Goal: Check status: Check status

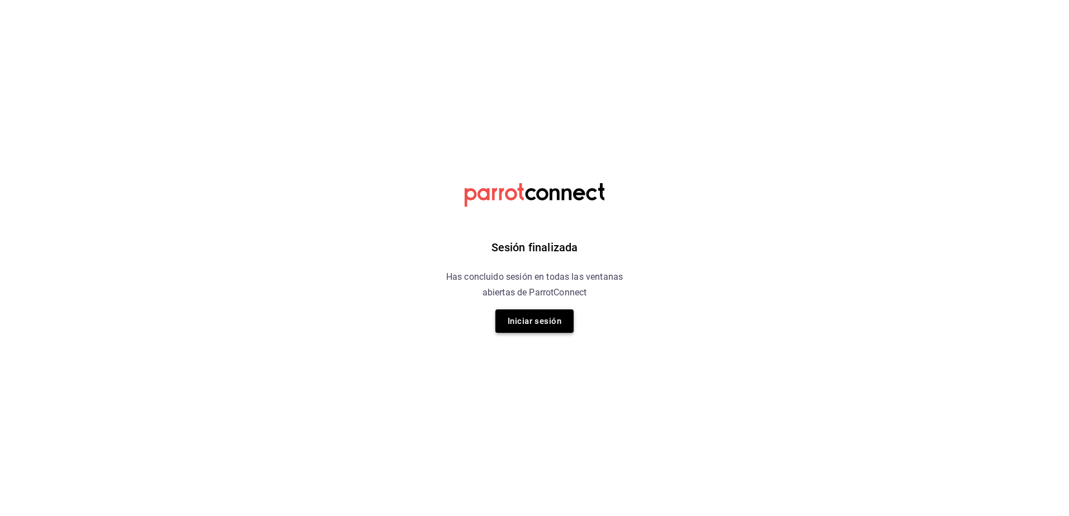
click at [529, 320] on button "Iniciar sesión" at bounding box center [534, 321] width 78 height 23
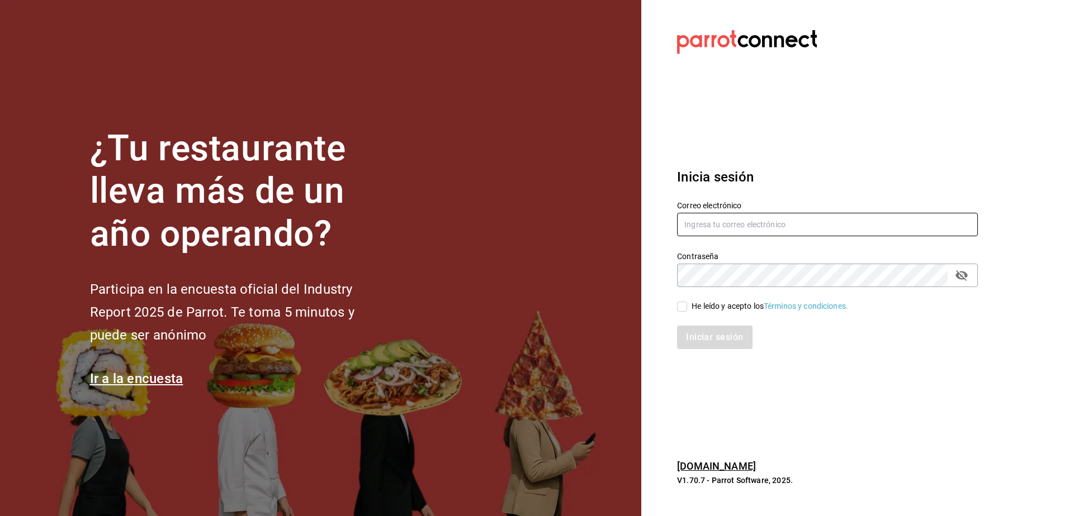
type input "rh.wymx@gmail.com"
click at [694, 298] on div "He leído y acepto los Términos y condiciones." at bounding box center [820, 300] width 314 height 26
click at [691, 308] on span "He leído y acepto los Términos y condiciones." at bounding box center [767, 307] width 161 height 12
click at [687, 308] on input "He leído y acepto los Términos y condiciones." at bounding box center [682, 307] width 10 height 10
checkbox input "true"
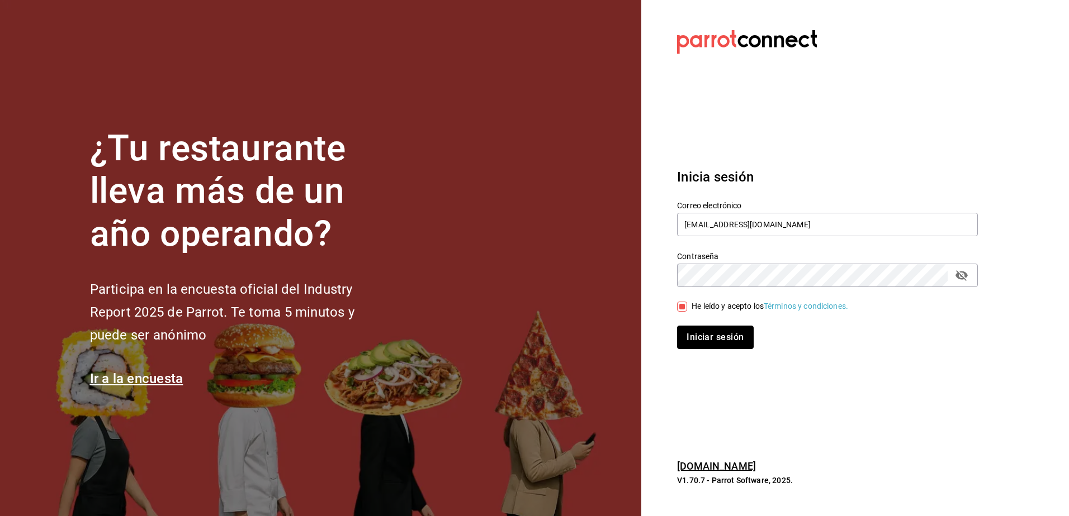
click at [704, 349] on button "Iniciar sesión" at bounding box center [715, 337] width 76 height 23
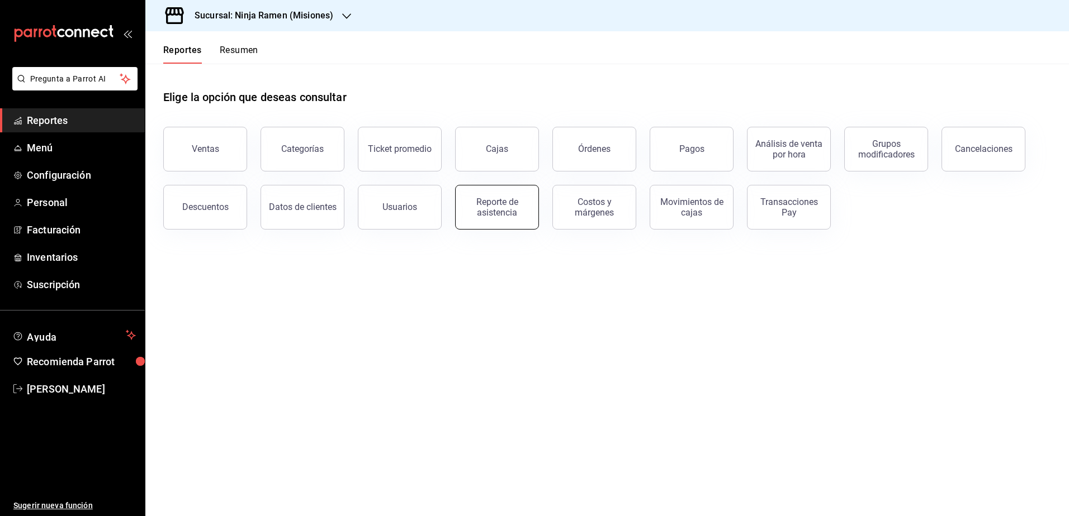
click at [511, 211] on div "Reporte de asistencia" at bounding box center [496, 207] width 69 height 21
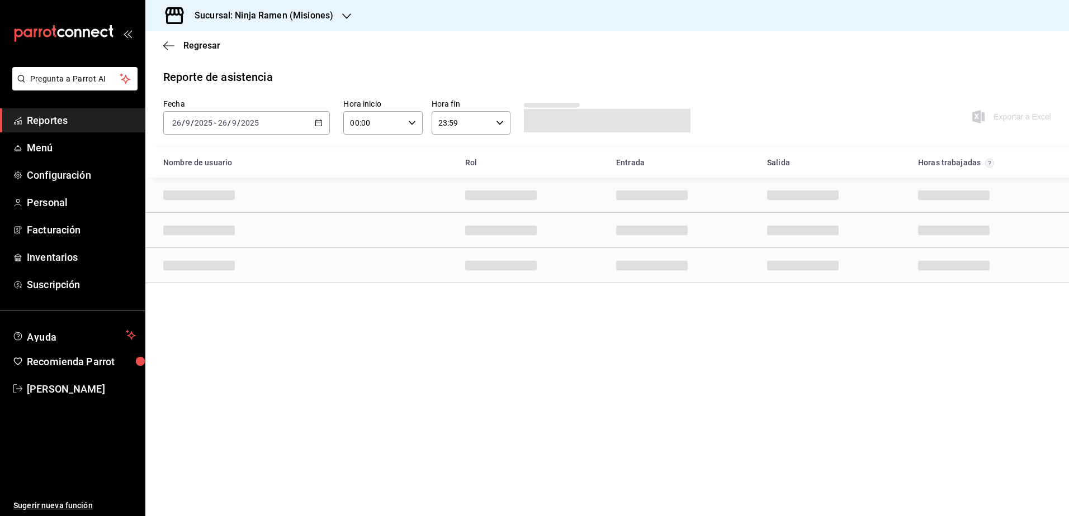
click at [322, 124] on \(Stroke\) "button" at bounding box center [318, 123] width 7 height 6
click at [208, 286] on span "Rango de fechas" at bounding box center [216, 283] width 87 height 12
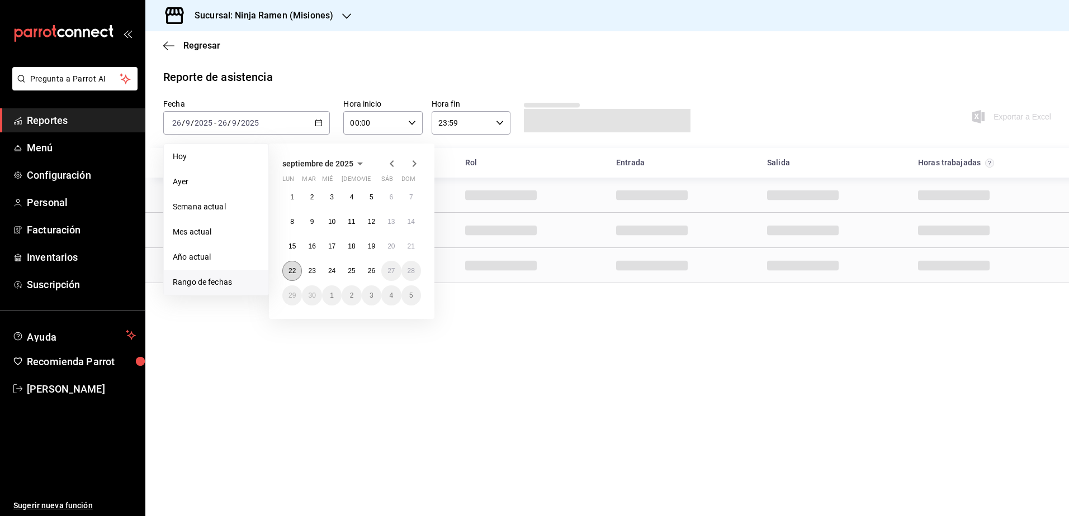
click at [289, 269] on abbr "22" at bounding box center [291, 271] width 7 height 8
click at [363, 268] on button "26" at bounding box center [372, 271] width 20 height 20
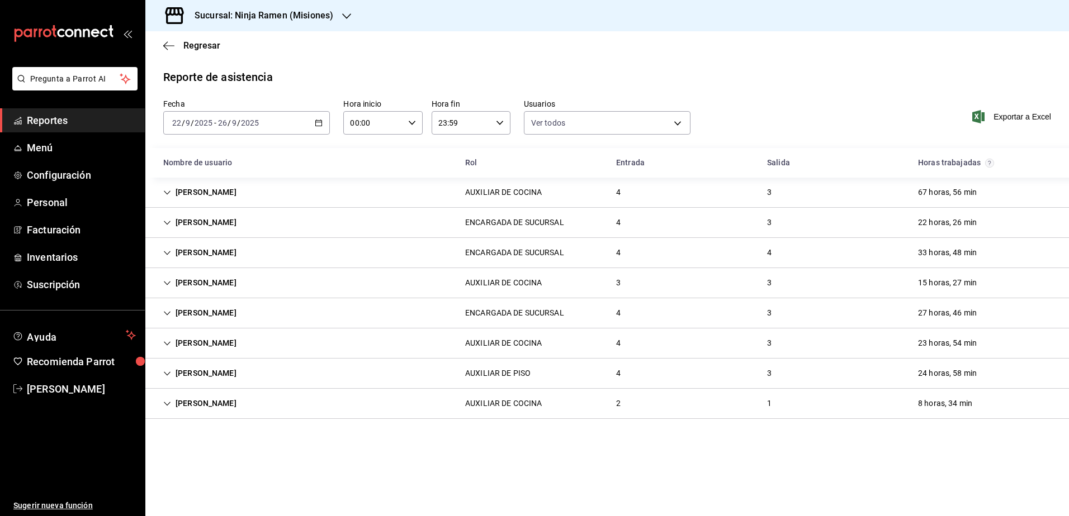
click at [169, 400] on icon "Cell" at bounding box center [167, 404] width 8 height 8
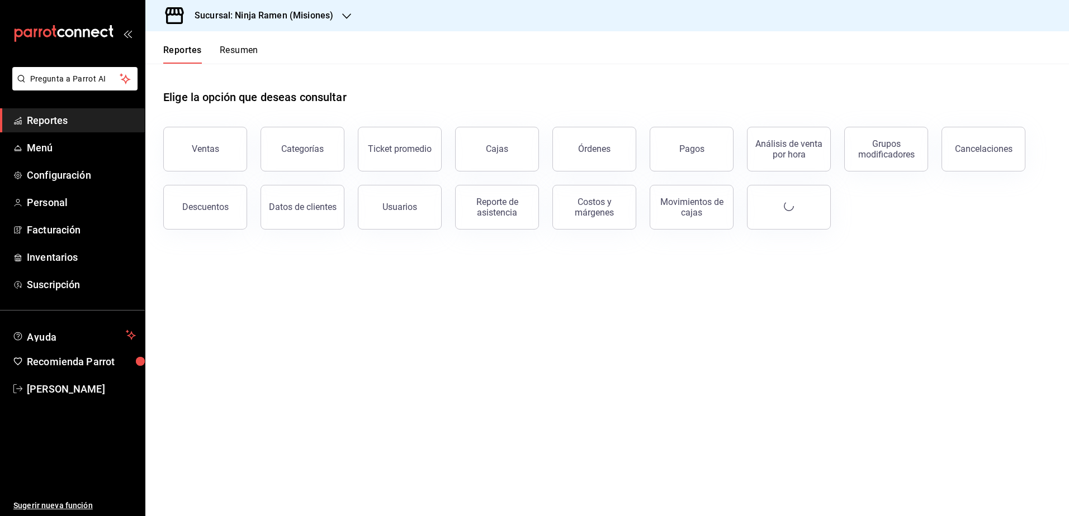
click at [317, 14] on h3 "Sucursal: Ninja Ramen (Misiones)" at bounding box center [260, 15] width 148 height 13
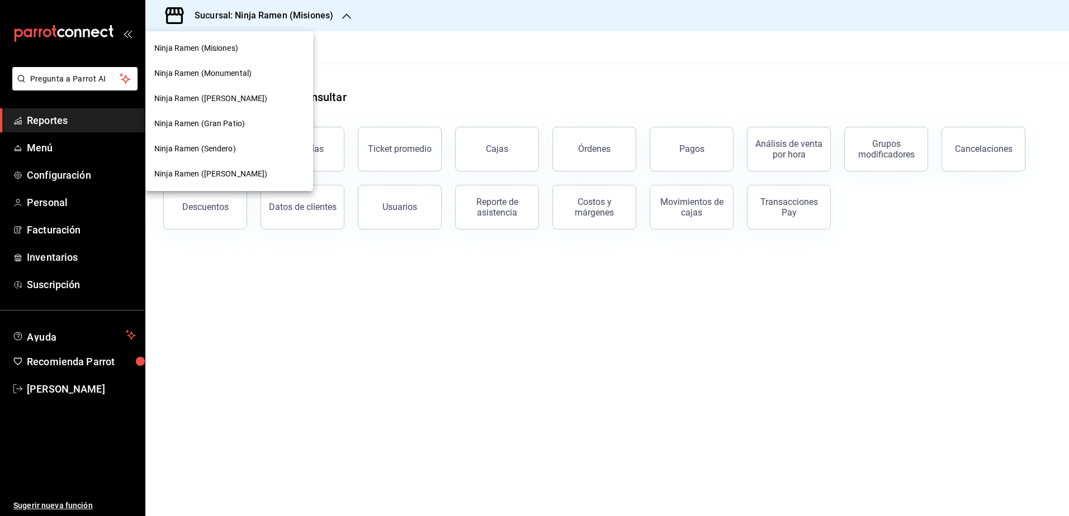
click at [218, 177] on span "Ninja Ramen (Gómez Morín)" at bounding box center [210, 174] width 113 height 12
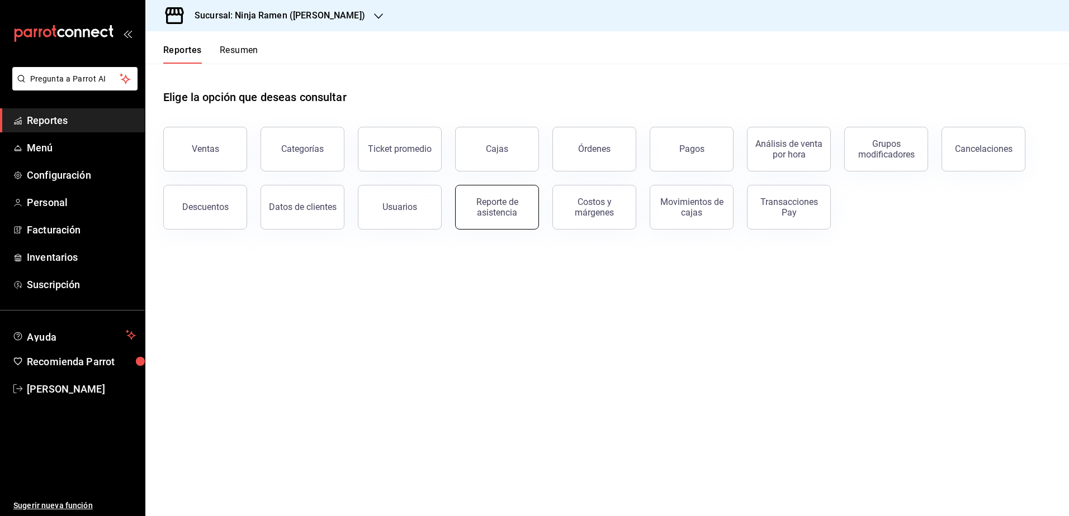
click at [486, 203] on div "Reporte de asistencia" at bounding box center [496, 207] width 69 height 21
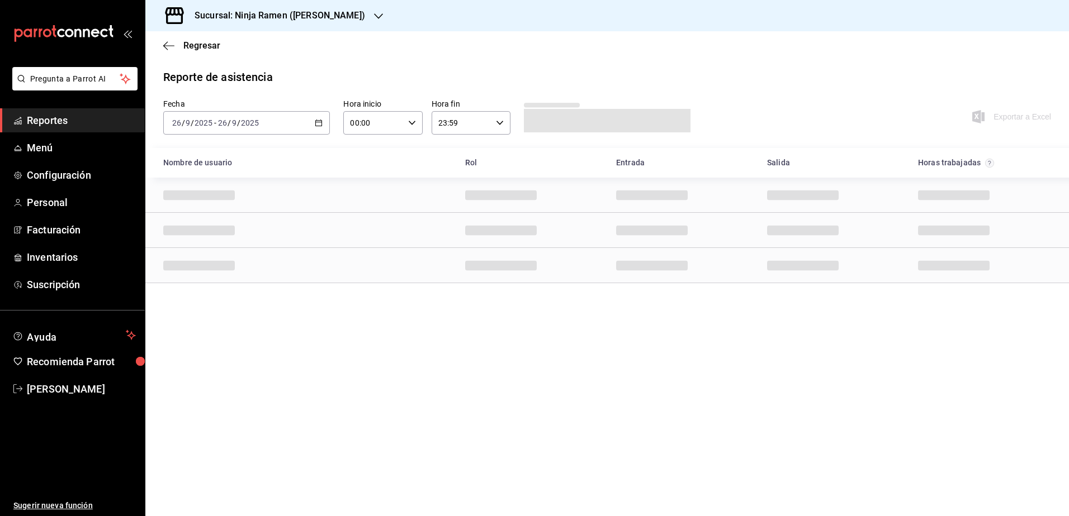
click at [315, 124] on icon "button" at bounding box center [319, 123] width 8 height 8
click at [222, 282] on span "Rango de fechas" at bounding box center [216, 283] width 87 height 12
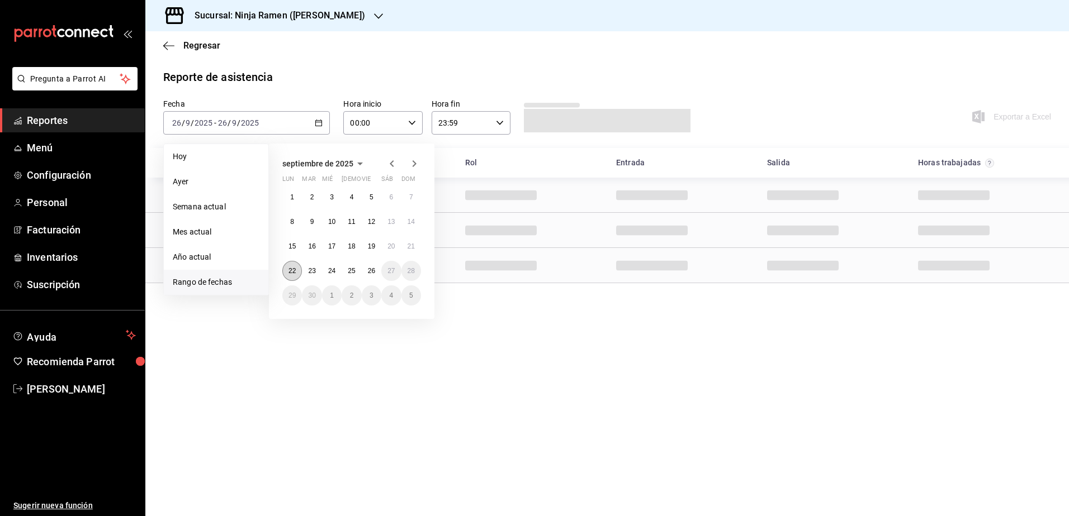
click at [289, 268] on abbr "22" at bounding box center [291, 271] width 7 height 8
click at [378, 274] on button "26" at bounding box center [372, 271] width 20 height 20
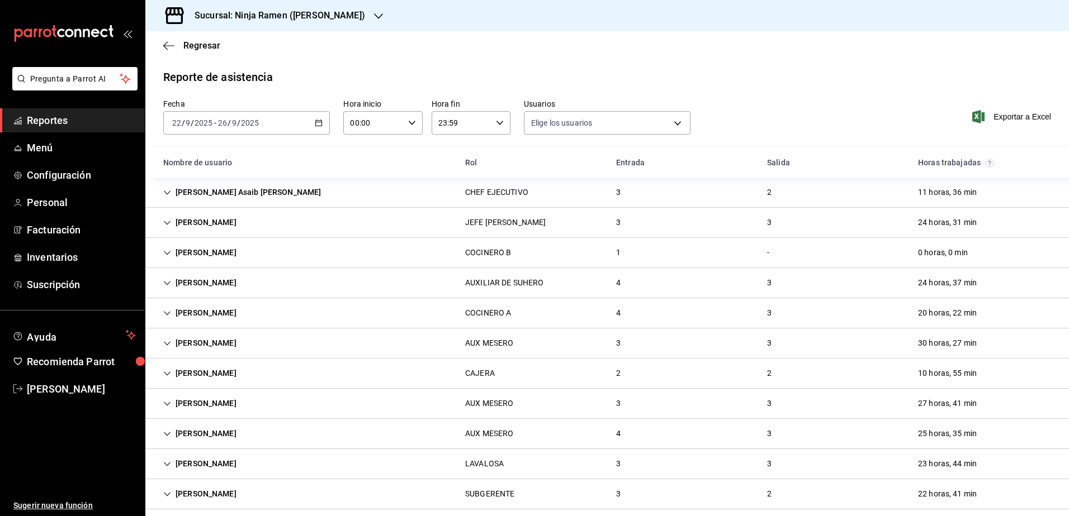
type input "b1f7ea7f-580f-4eb0-b037-e18308735fba,197fbe5c-df84-4d5e-a2a4-69e89dcddb51,a8fe1…"
click at [317, 120] on icon "button" at bounding box center [319, 123] width 8 height 8
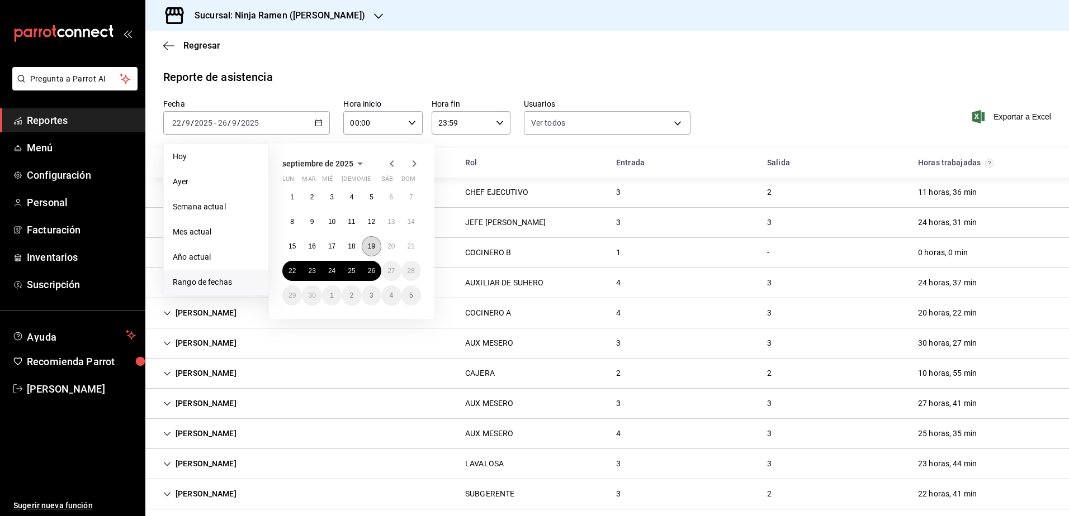
click at [376, 250] on button "19" at bounding box center [372, 246] width 20 height 20
click at [374, 264] on button "26" at bounding box center [372, 271] width 20 height 20
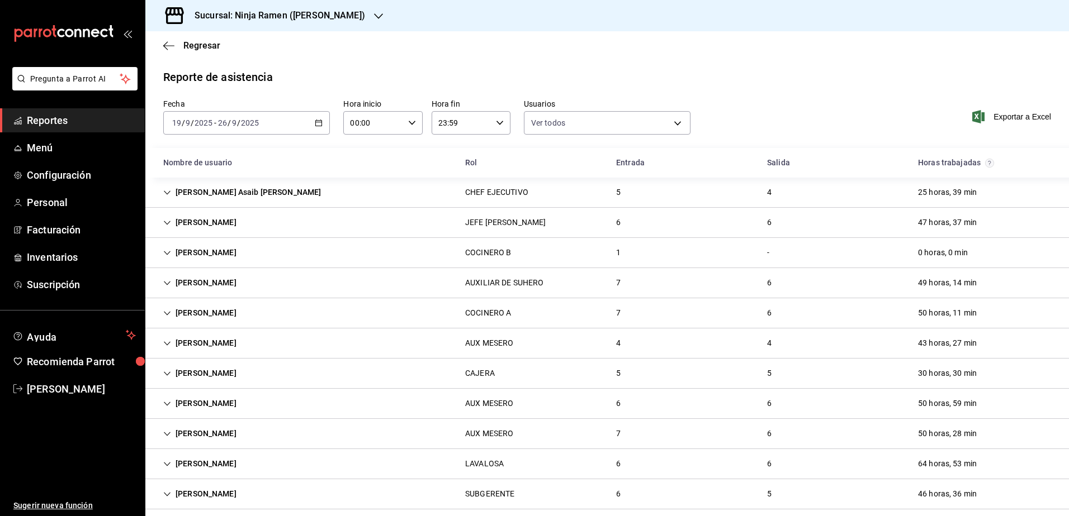
click at [316, 120] on \(Stroke\) "button" at bounding box center [316, 120] width 1 height 1
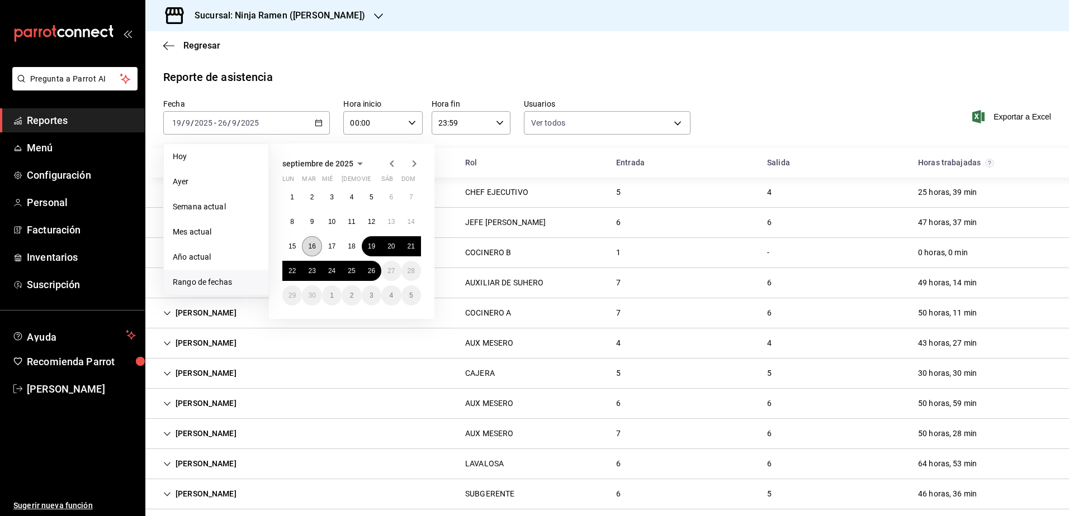
click at [310, 249] on abbr "16" at bounding box center [311, 247] width 7 height 8
click at [369, 269] on abbr "26" at bounding box center [371, 271] width 7 height 8
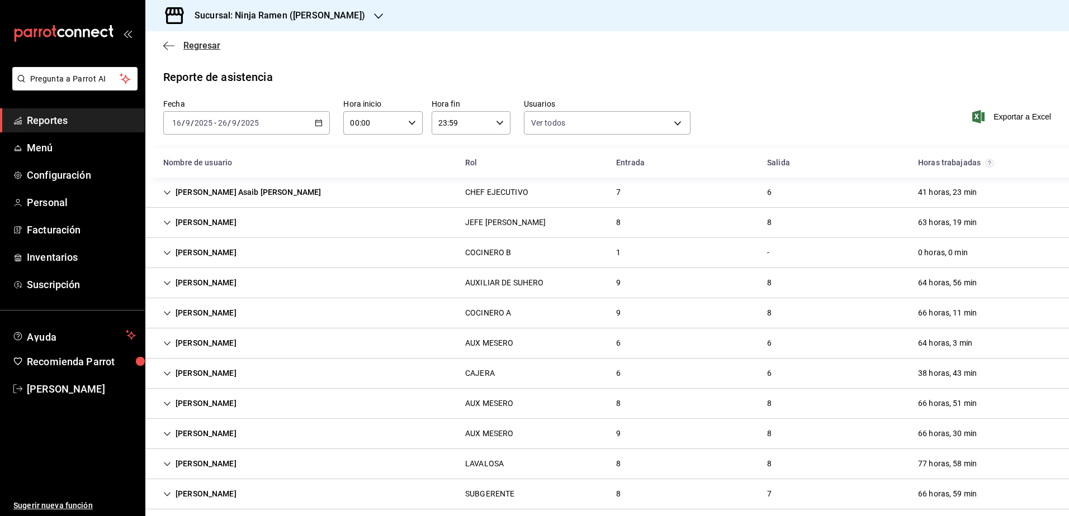
click at [170, 49] on icon "button" at bounding box center [168, 46] width 11 height 10
